Goal: Find specific page/section: Locate item on page

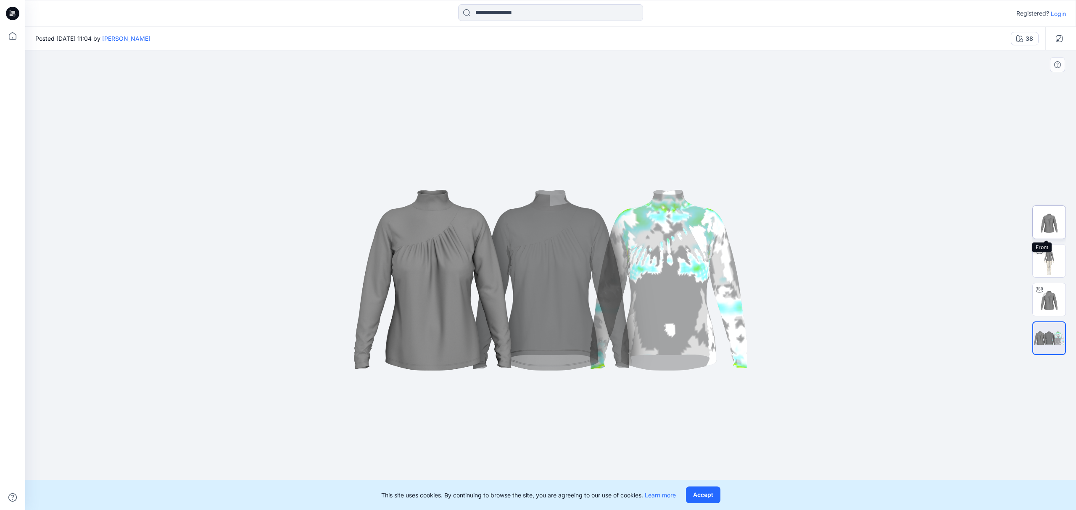
click at [1063, 220] on img at bounding box center [1049, 222] width 33 height 33
click at [1045, 222] on img at bounding box center [1049, 222] width 33 height 33
